Goal: Task Accomplishment & Management: Use online tool/utility

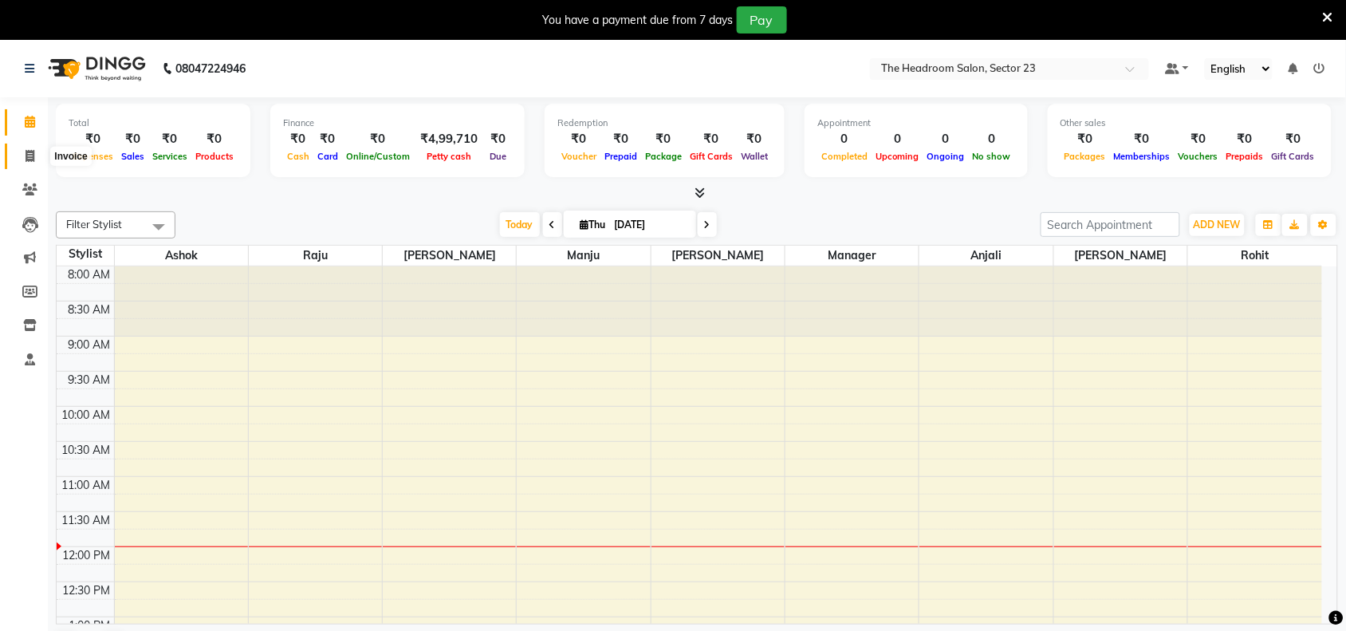
click at [36, 152] on span at bounding box center [30, 157] width 28 height 18
select select "service"
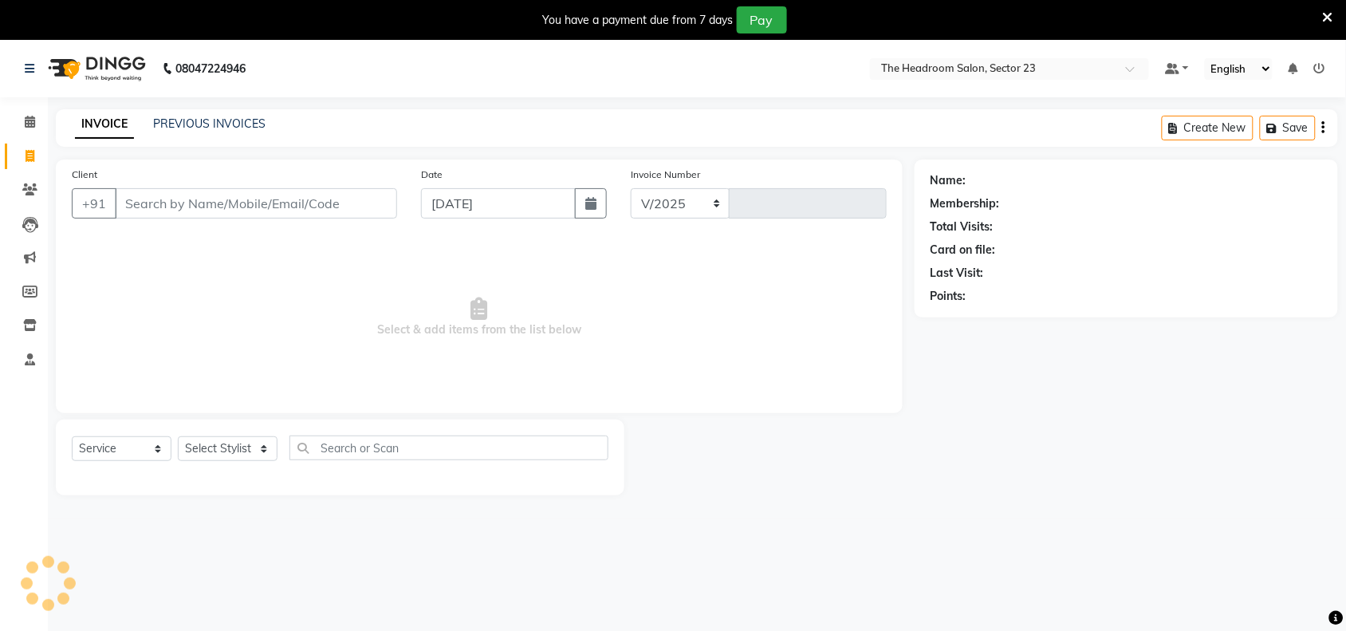
select select "6796"
type input "1998"
click at [217, 201] on input "Client" at bounding box center [256, 203] width 282 height 30
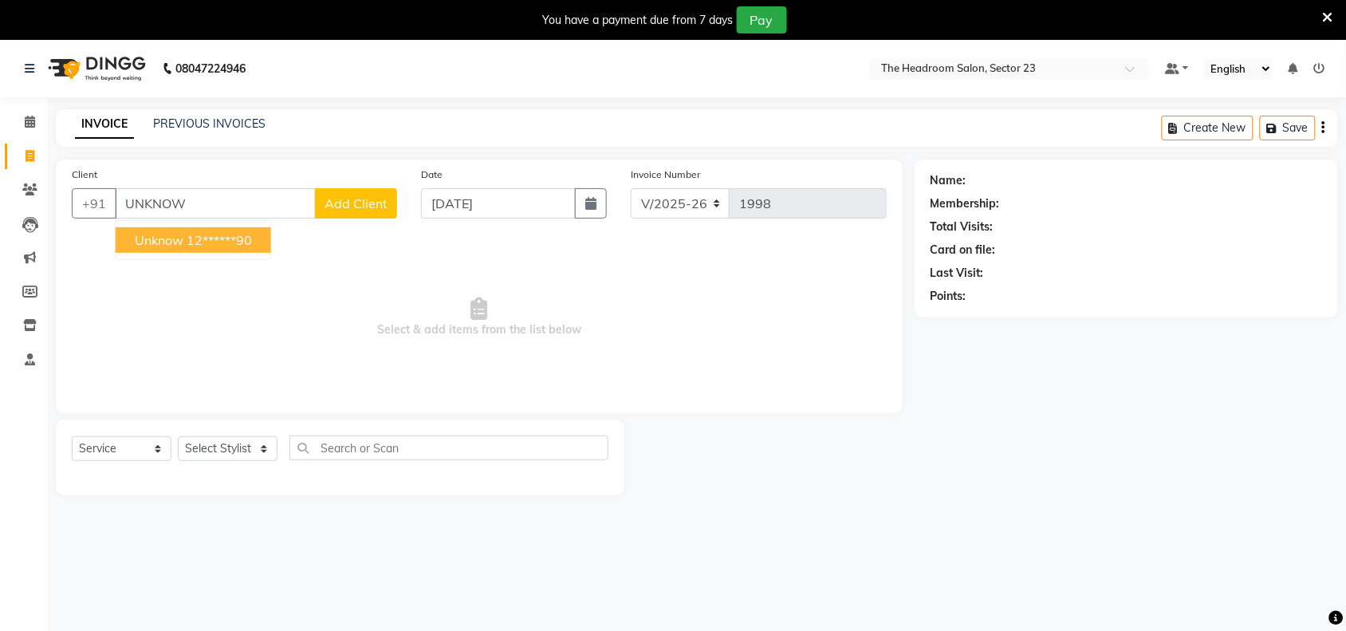
click at [239, 235] on ngb-highlight "12******90" at bounding box center [219, 240] width 65 height 16
type input "12******90"
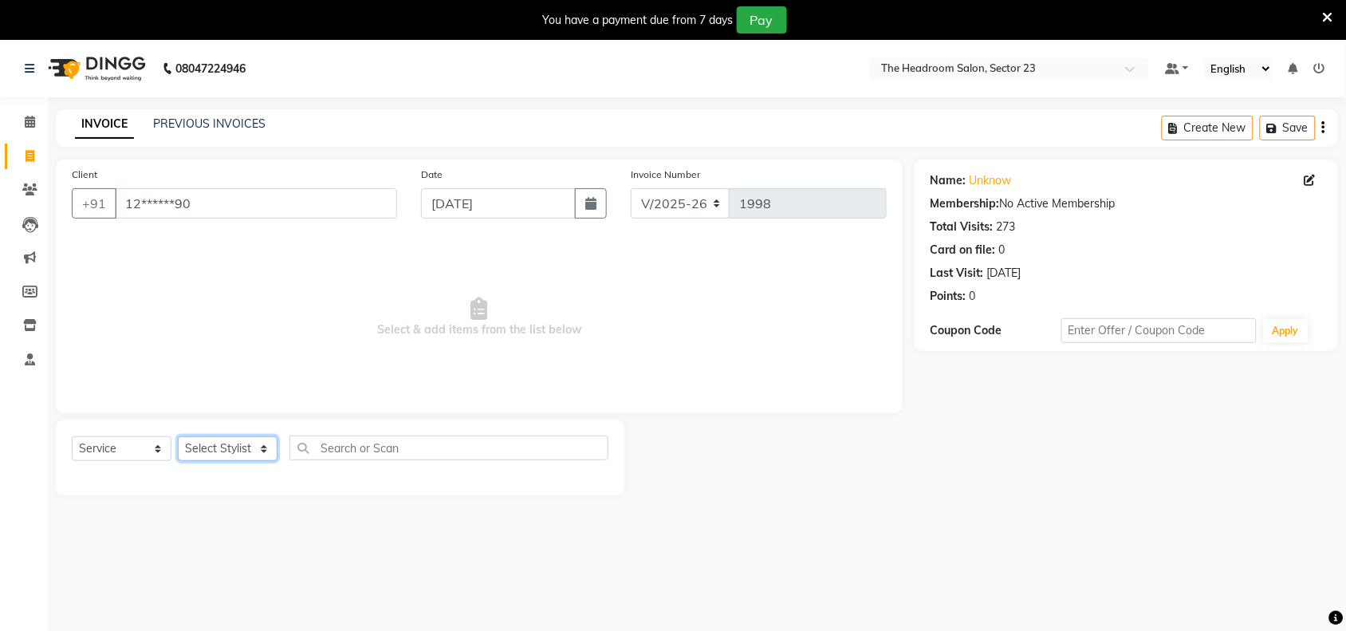
click at [252, 452] on select "Select Stylist [PERSON_NAME] [PERSON_NAME] [PERSON_NAME] Manager [PERSON_NAME] …" at bounding box center [228, 448] width 100 height 25
select select "64907"
click at [178, 436] on select "Select Stylist [PERSON_NAME] [PERSON_NAME] [PERSON_NAME] Manager [PERSON_NAME] …" at bounding box center [228, 448] width 100 height 25
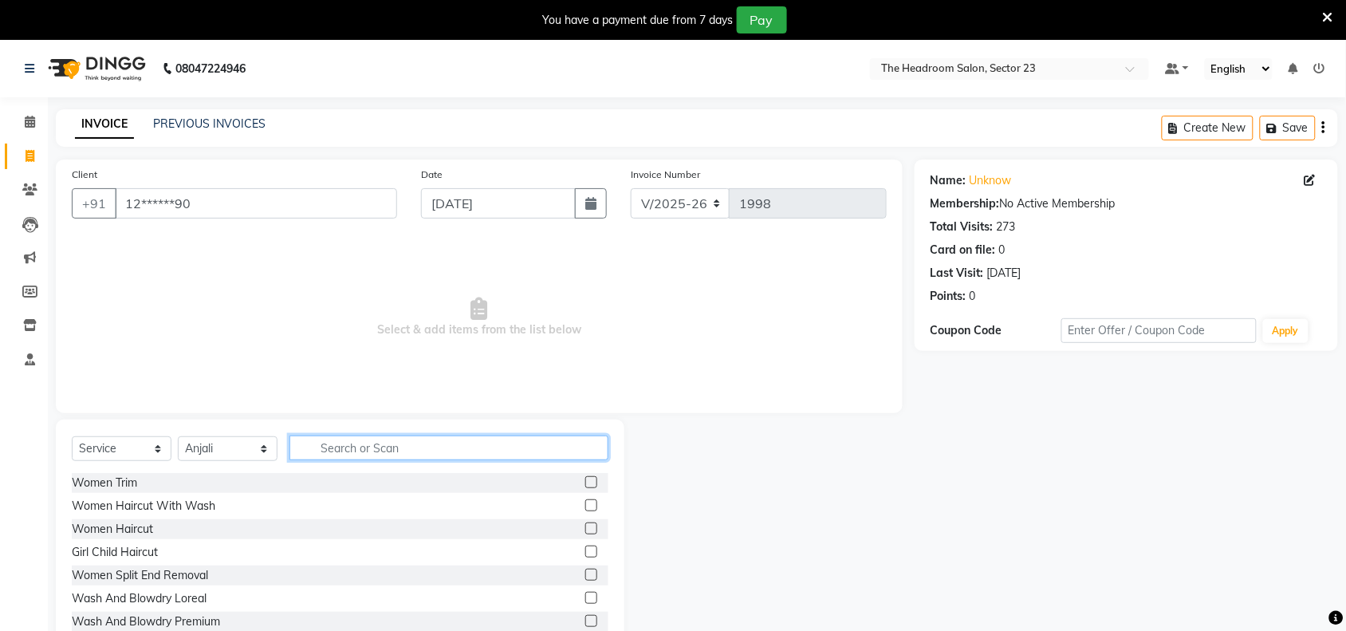
click at [369, 455] on input "text" at bounding box center [449, 448] width 319 height 25
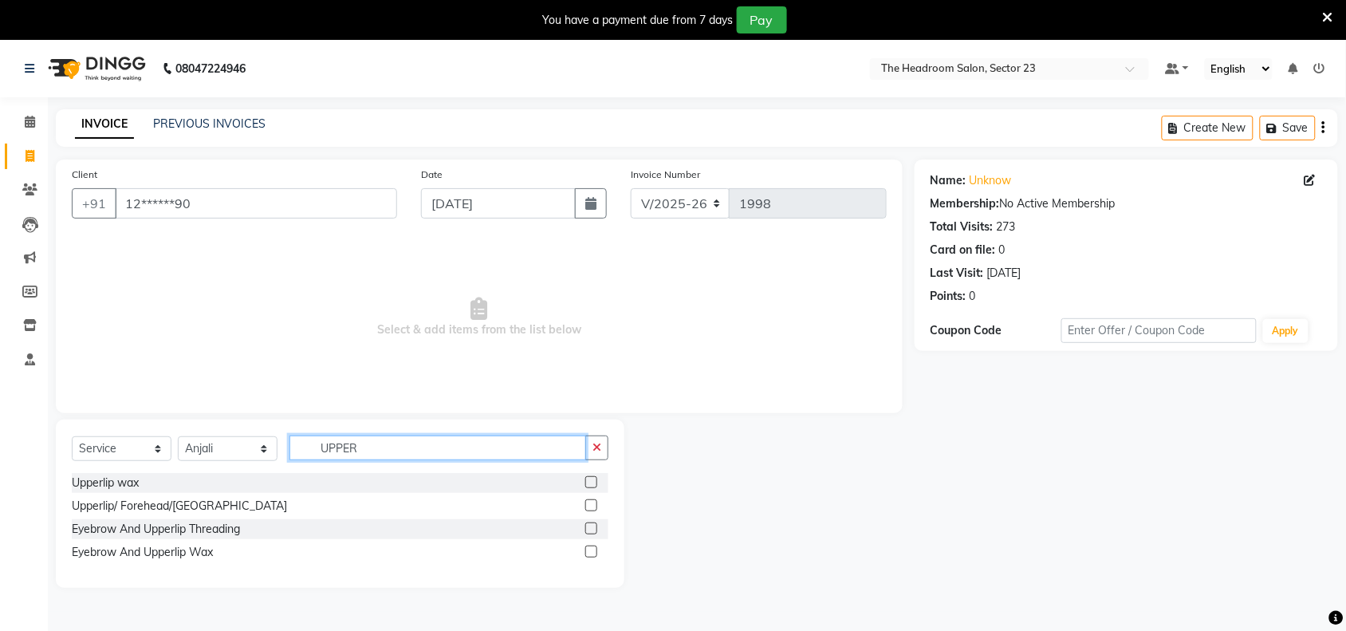
type input "UPPER"
click at [591, 507] on label at bounding box center [591, 505] width 12 height 12
click at [591, 507] on input "checkbox" at bounding box center [590, 506] width 10 height 10
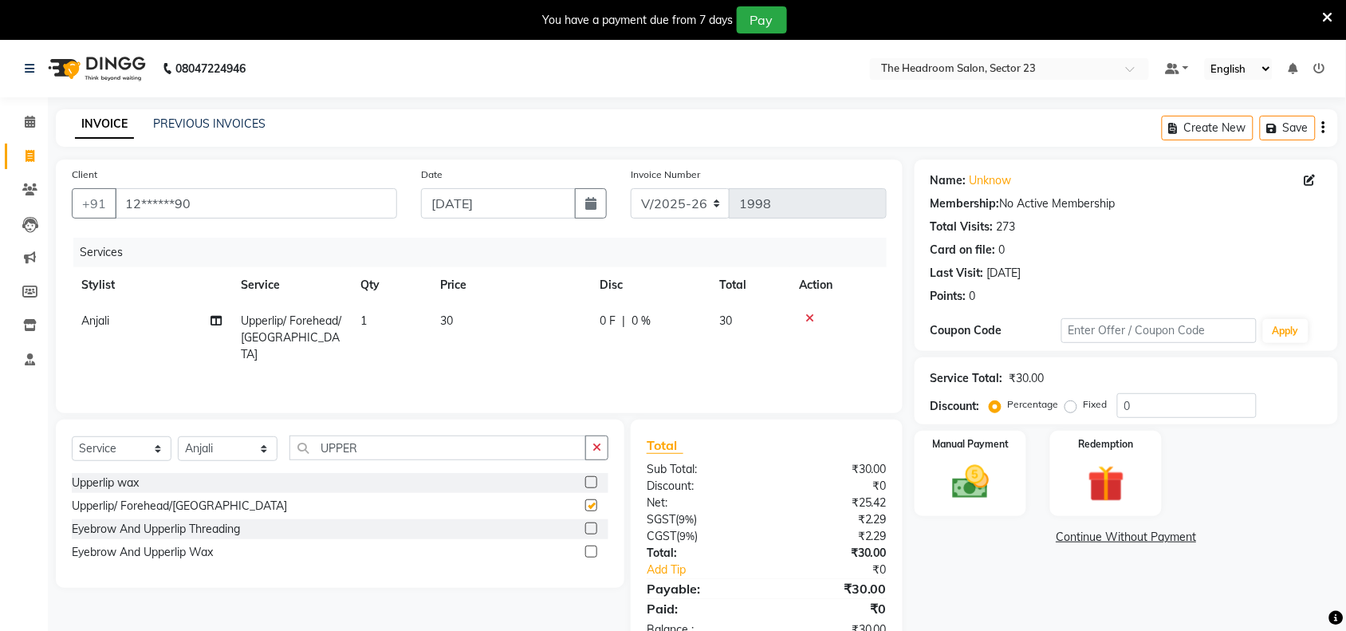
checkbox input "false"
click at [970, 480] on img at bounding box center [971, 482] width 62 height 44
click at [1047, 539] on span "UPI" at bounding box center [1043, 538] width 25 height 18
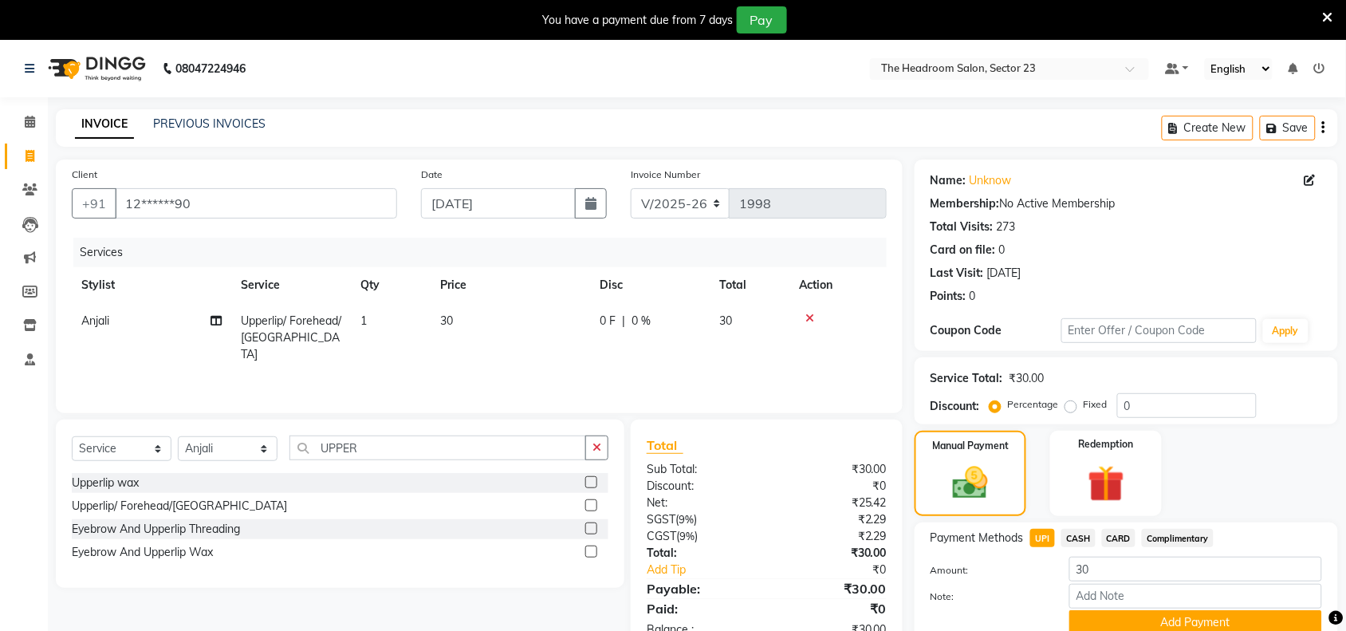
scroll to position [66, 0]
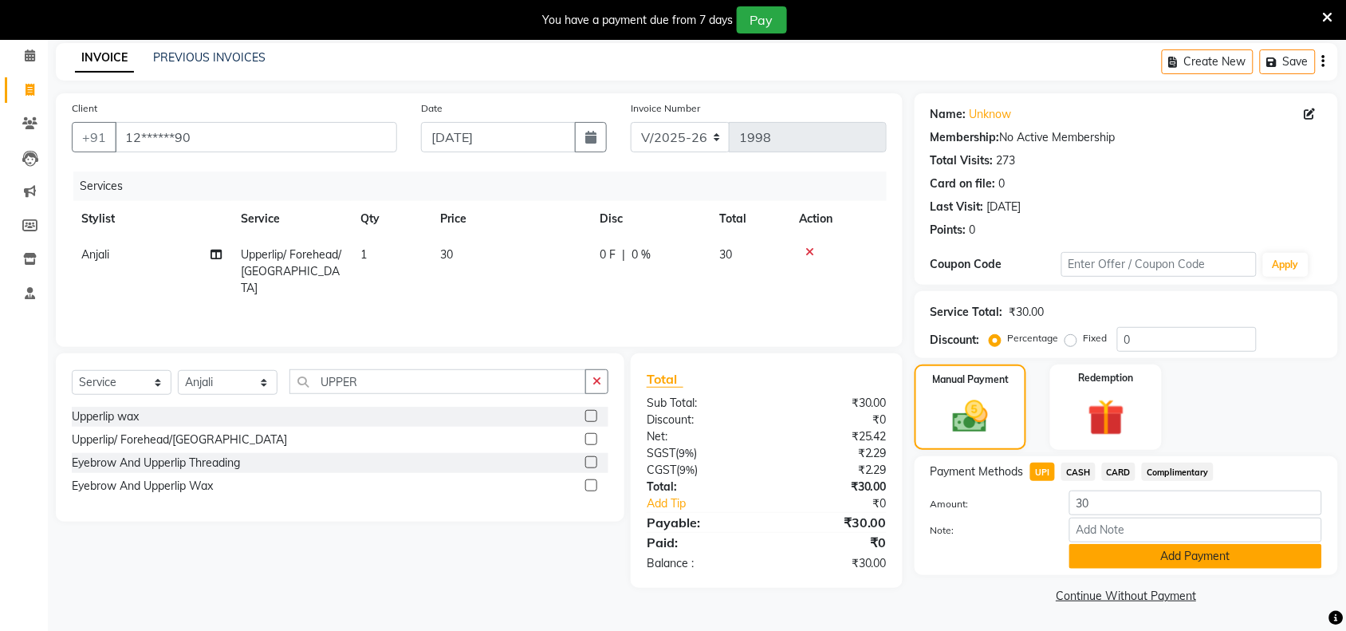
click at [1197, 552] on button "Add Payment" at bounding box center [1196, 556] width 253 height 25
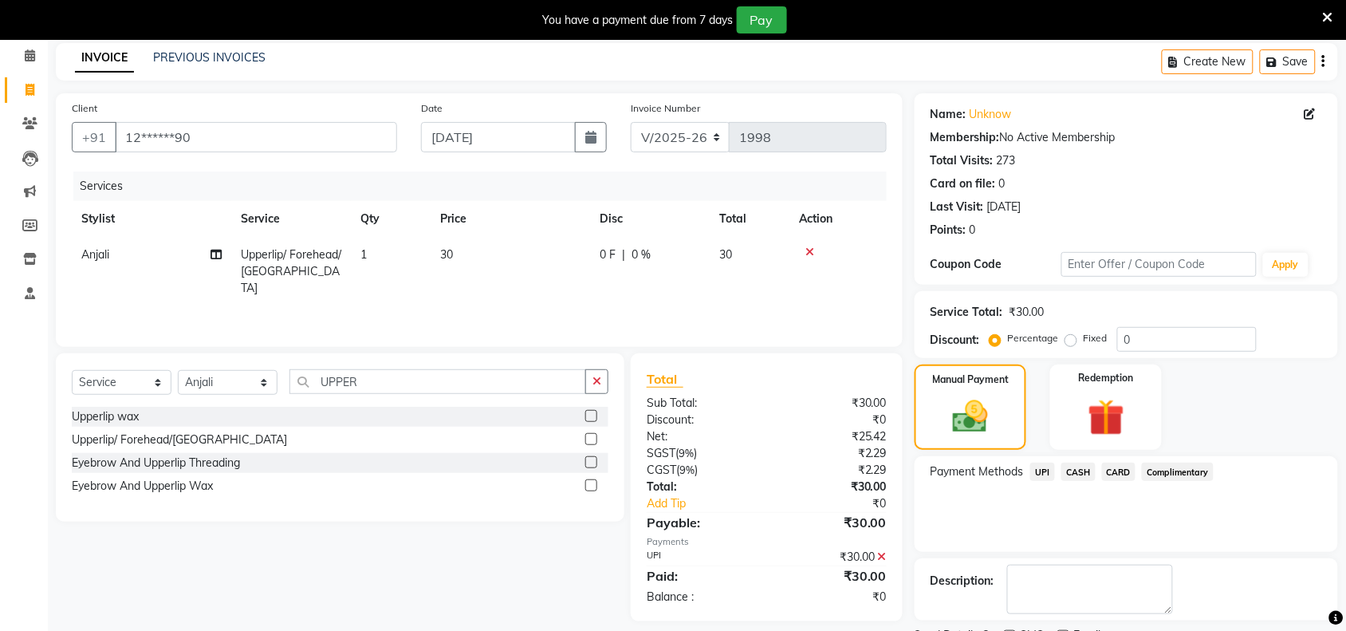
scroll to position [134, 0]
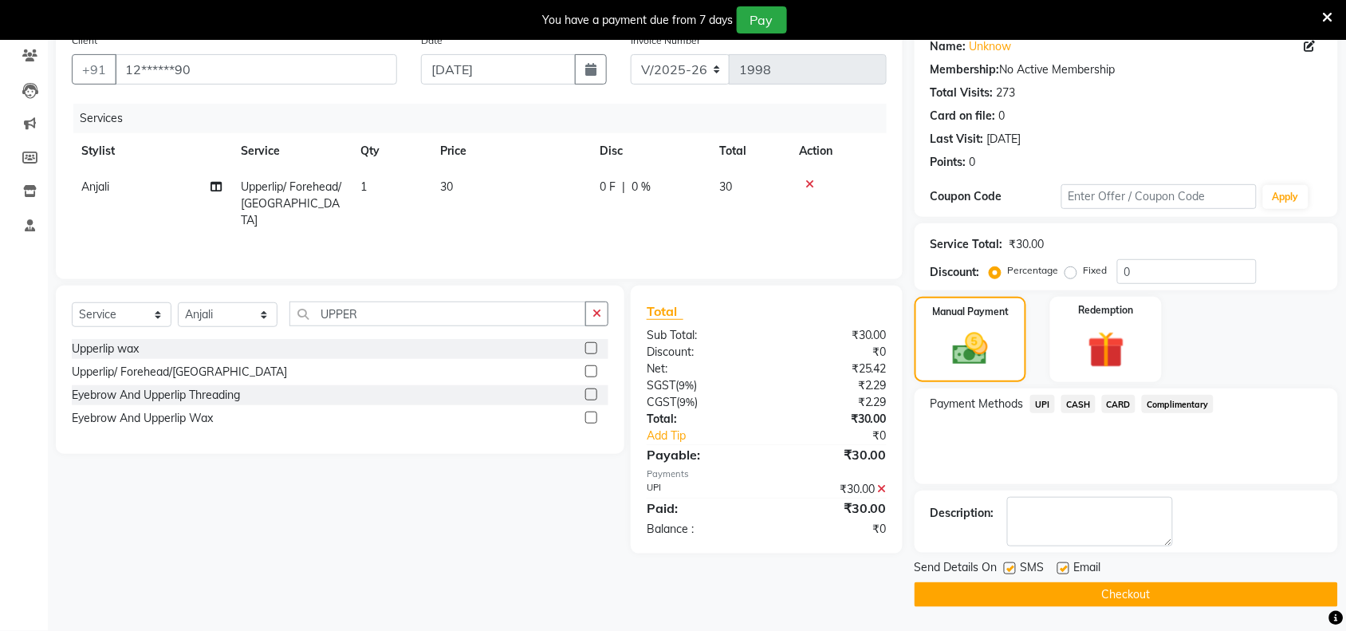
click at [1066, 582] on button "Checkout" at bounding box center [1127, 594] width 424 height 25
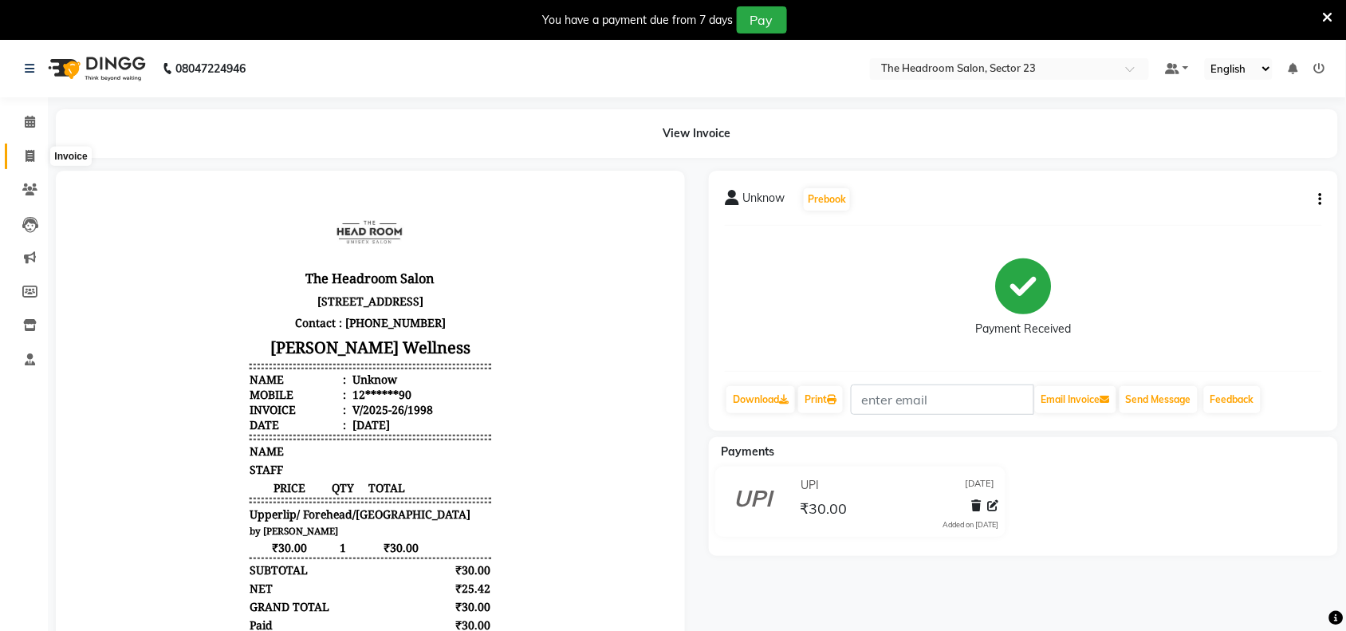
click at [34, 156] on span at bounding box center [30, 157] width 28 height 18
select select "service"
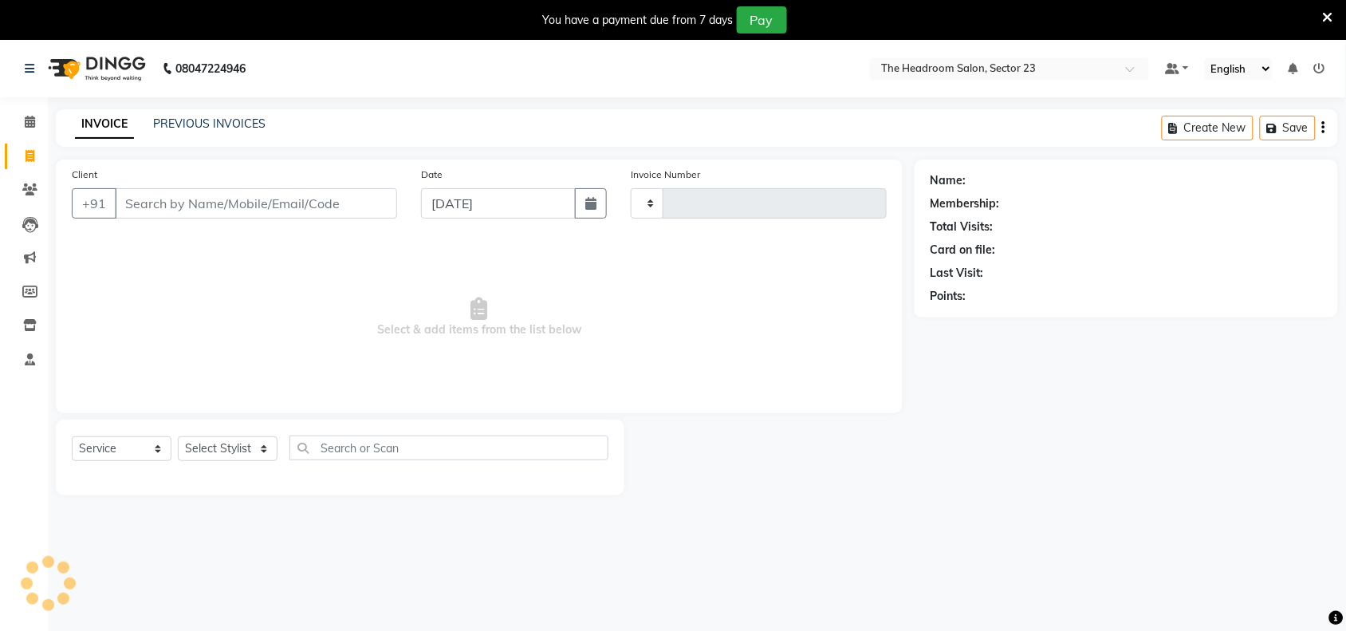
scroll to position [40, 0]
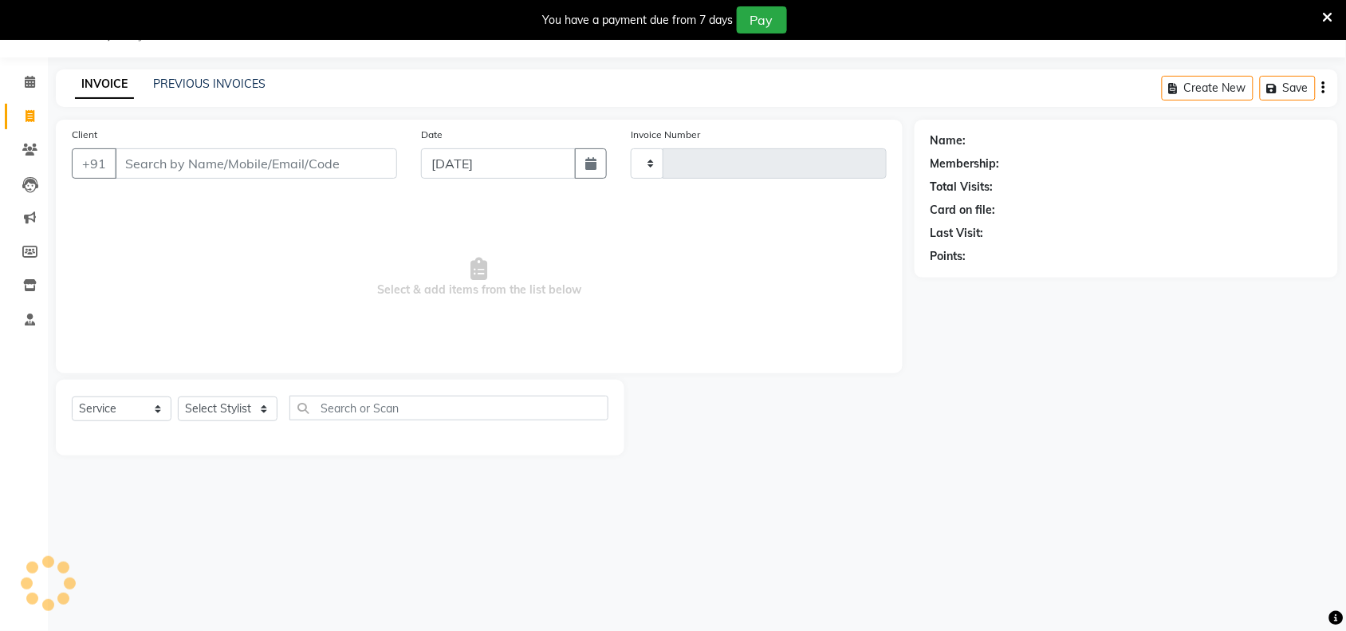
type input "1999"
select select "6796"
click at [1332, 16] on icon at bounding box center [1328, 17] width 10 height 14
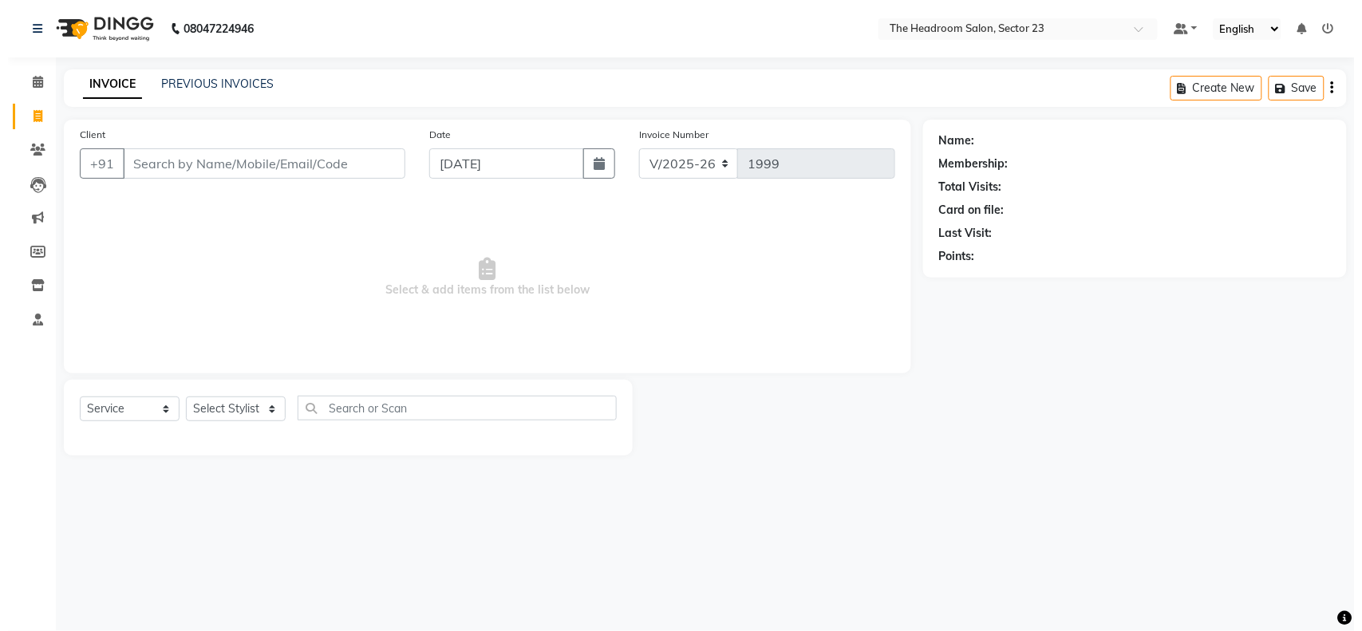
scroll to position [0, 0]
drag, startPoint x: 1324, startPoint y: 14, endPoint x: 1341, endPoint y: 10, distance: 17.2
click at [1341, 10] on nav "08047224946 Select Location × The Headroom Salon, Sector 23 Default Panel My Pa…" at bounding box center [681, 28] width 1362 height 57
drag, startPoint x: 1341, startPoint y: 10, endPoint x: 1324, endPoint y: 10, distance: 16.8
click at [1324, 10] on nav "08047224946 Select Location × The Headroom Salon, Sector 23 Default Panel My Pa…" at bounding box center [681, 28] width 1362 height 57
